Goal: Navigation & Orientation: Find specific page/section

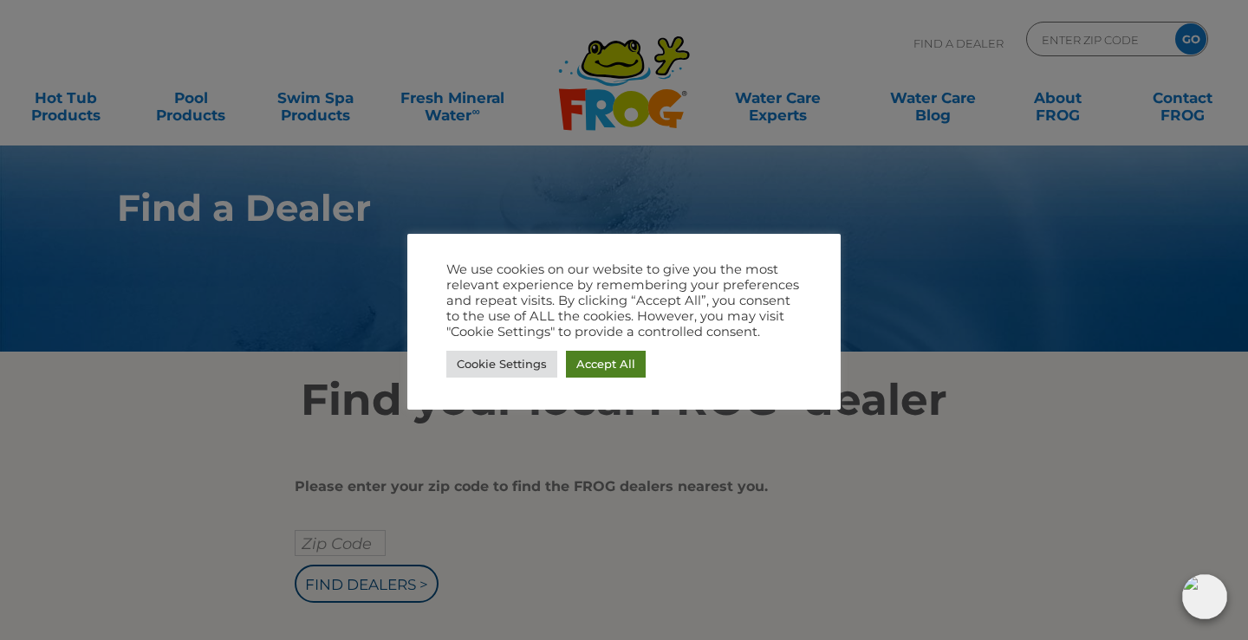
click at [599, 367] on link "Accept All" at bounding box center [606, 364] width 80 height 27
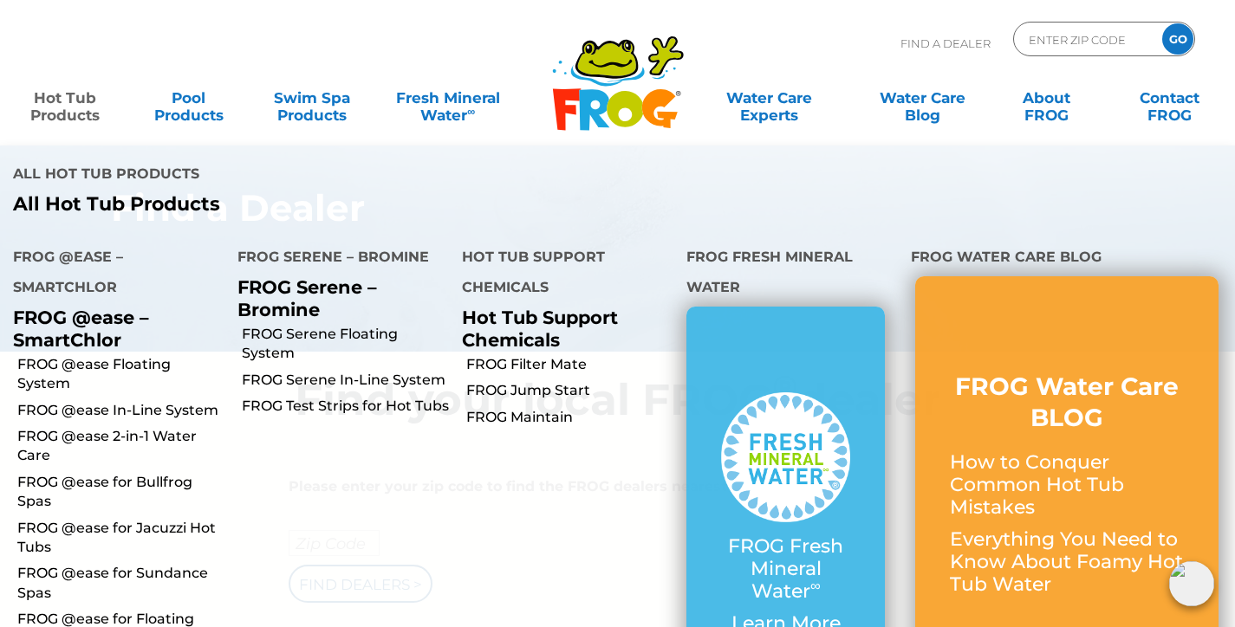
click at [67, 113] on link "Hot Tub Products" at bounding box center [65, 98] width 96 height 35
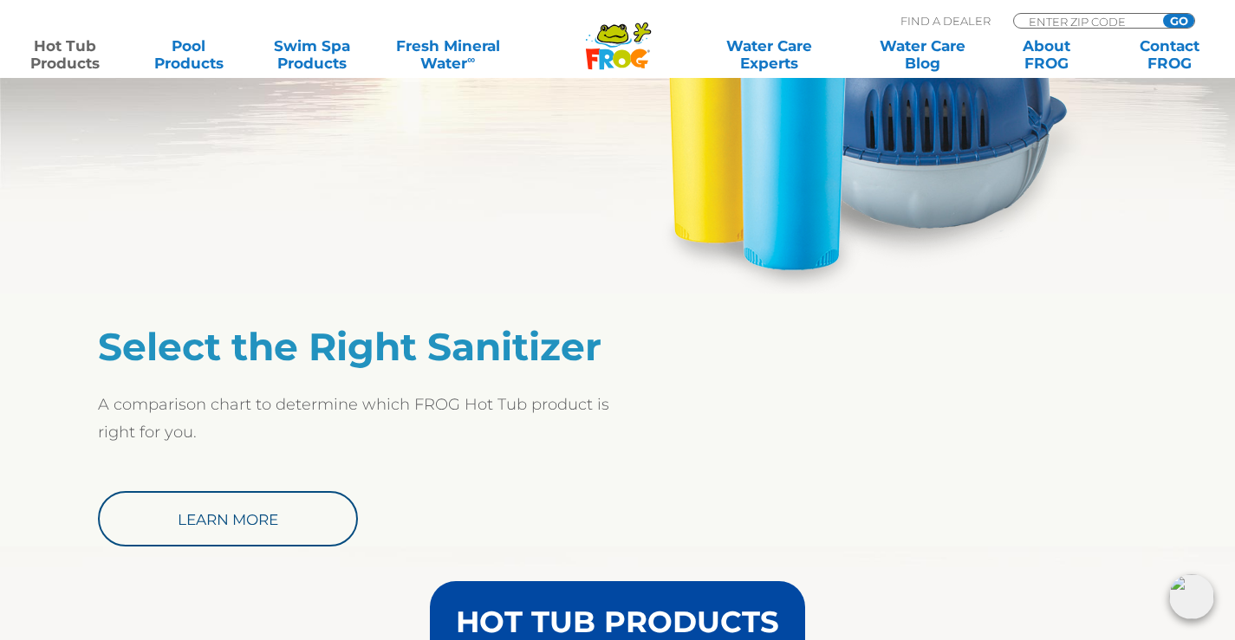
scroll to position [1213, 0]
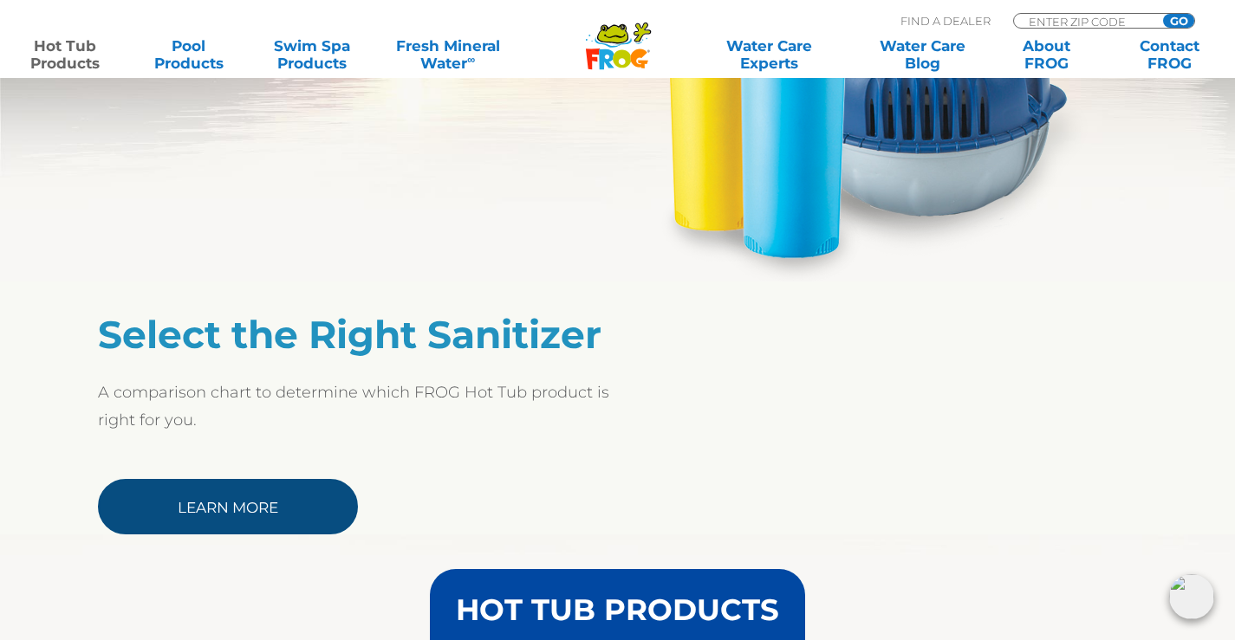
click at [274, 493] on link "Learn More" at bounding box center [228, 506] width 260 height 55
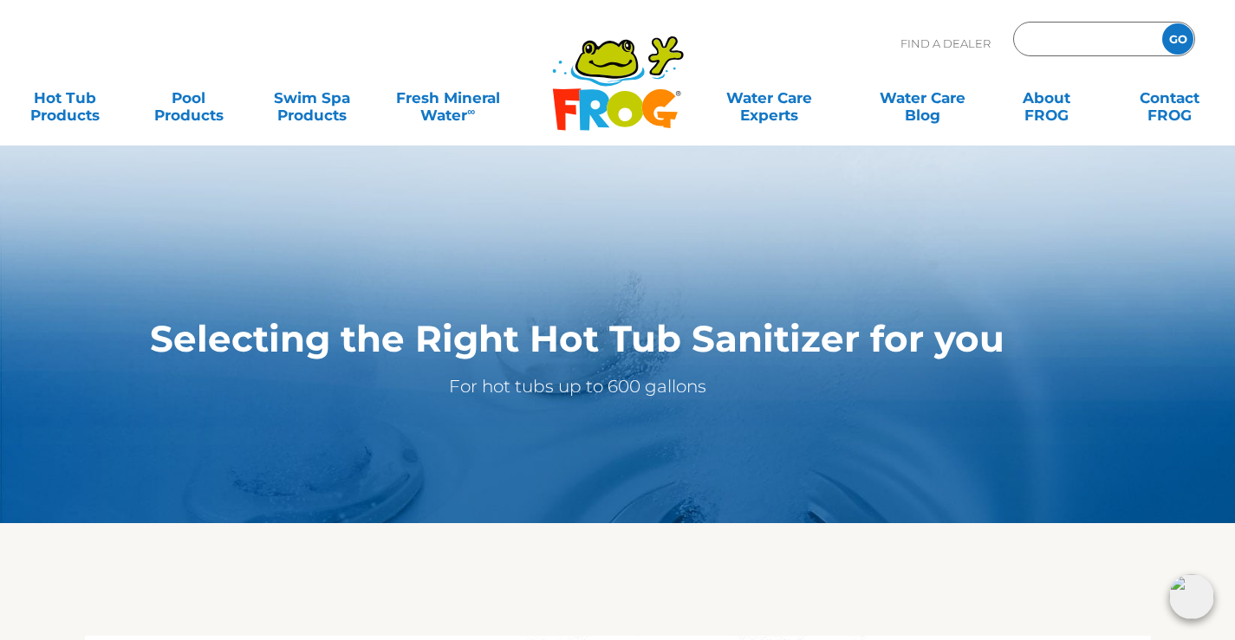
click at [1082, 40] on input "Zip Code Form" at bounding box center [1085, 39] width 117 height 25
type input "45309"
click at [1181, 39] on input "GO" at bounding box center [1177, 38] width 31 height 31
